Goal: Information Seeking & Learning: Learn about a topic

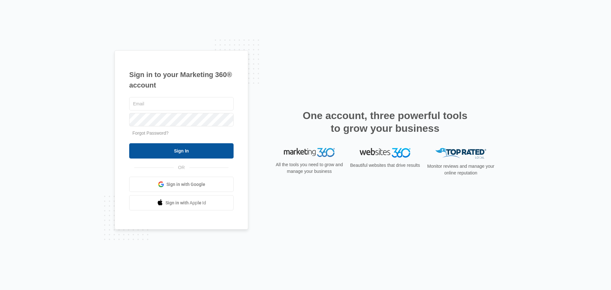
type input "[EMAIL_ADDRESS][DOMAIN_NAME]"
click at [152, 157] on input "Sign In" at bounding box center [181, 150] width 104 height 15
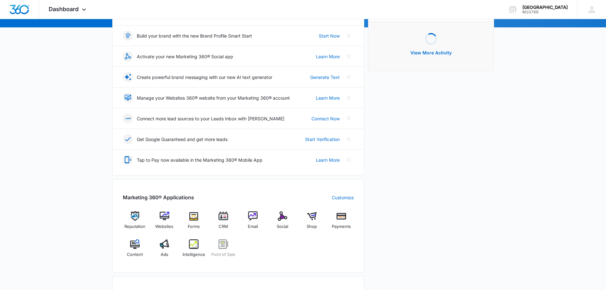
scroll to position [191, 0]
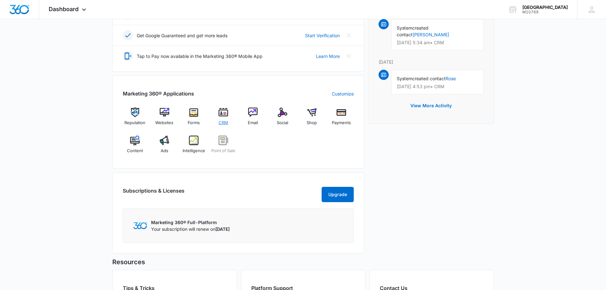
click at [221, 113] on img at bounding box center [224, 113] width 10 height 10
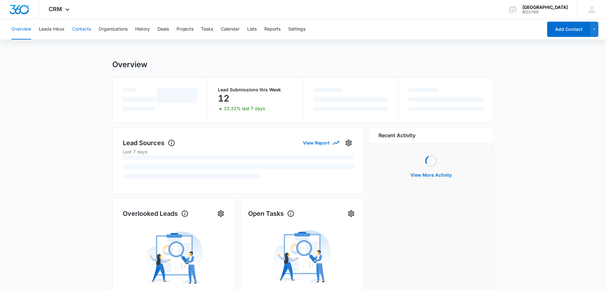
click at [84, 26] on button "Contacts" at bounding box center [81, 29] width 19 height 20
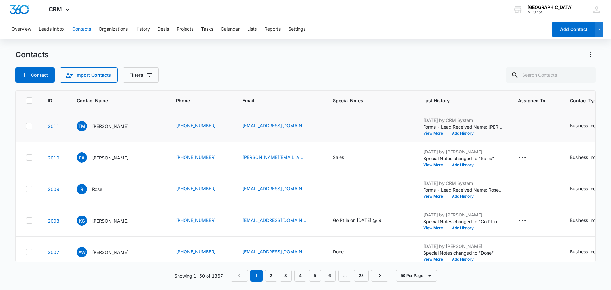
drag, startPoint x: 432, startPoint y: 139, endPoint x: 433, endPoint y: 135, distance: 4.7
click at [432, 135] on td "Aug 13, 2025 by CRM System Forms - Lead Received Name: Tami Milne Email: jac959…" at bounding box center [463, 126] width 95 height 32
click at [433, 135] on button "View More" at bounding box center [435, 133] width 24 height 4
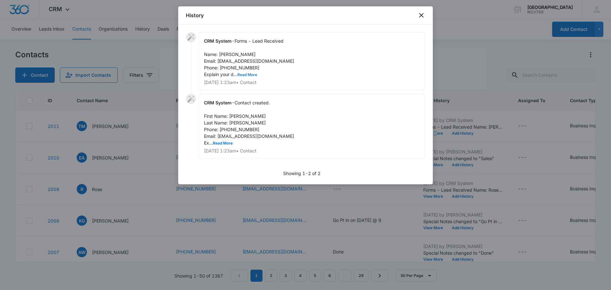
click at [244, 75] on button "Read More" at bounding box center [247, 75] width 20 height 4
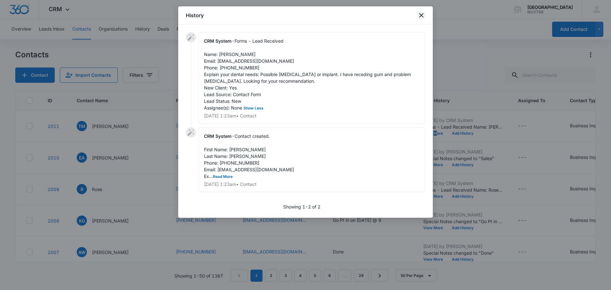
drag, startPoint x: 420, startPoint y: 14, endPoint x: 406, endPoint y: 6, distance: 15.8
click at [419, 14] on icon "close" at bounding box center [422, 15] width 8 height 8
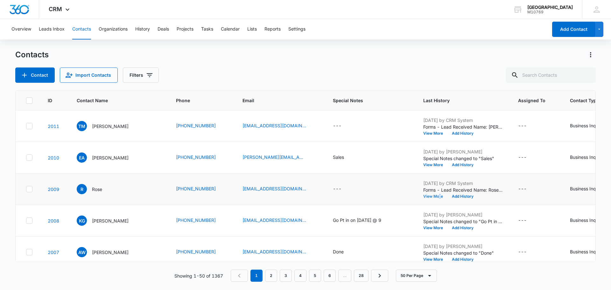
drag, startPoint x: 437, startPoint y: 200, endPoint x: 437, endPoint y: 195, distance: 4.8
click at [436, 199] on td "Aug 11, 2025 by CRM System Forms - Lead Received Name: Rose Email: crunchyBoi12…" at bounding box center [463, 189] width 95 height 32
click at [437, 194] on button "View More" at bounding box center [435, 196] width 24 height 4
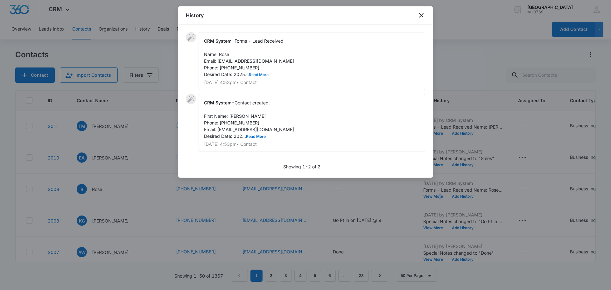
click at [259, 75] on button "Read More" at bounding box center [259, 75] width 20 height 4
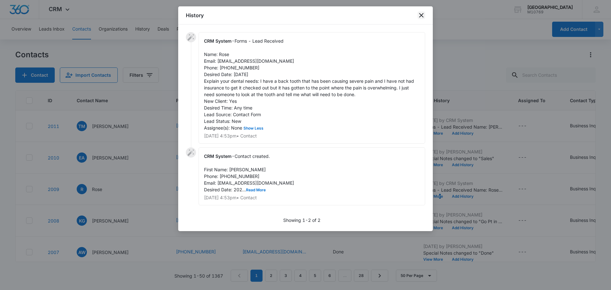
click at [422, 13] on icon "close" at bounding box center [422, 15] width 8 height 8
